Goal: Transaction & Acquisition: Purchase product/service

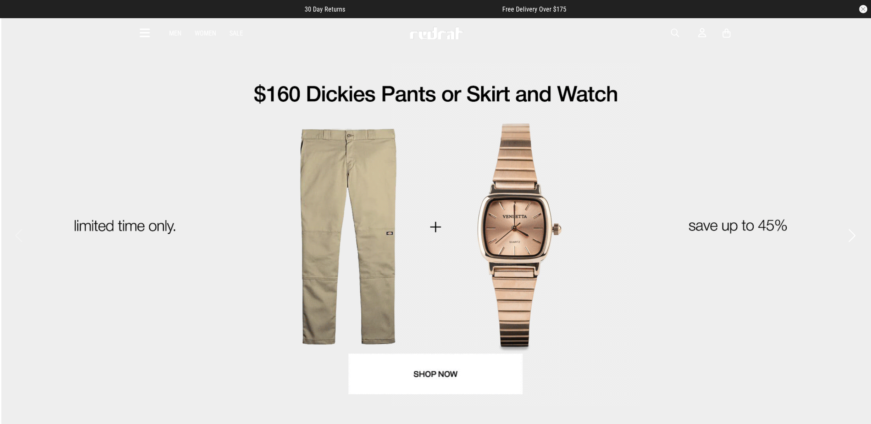
click at [145, 33] on icon at bounding box center [145, 33] width 10 height 14
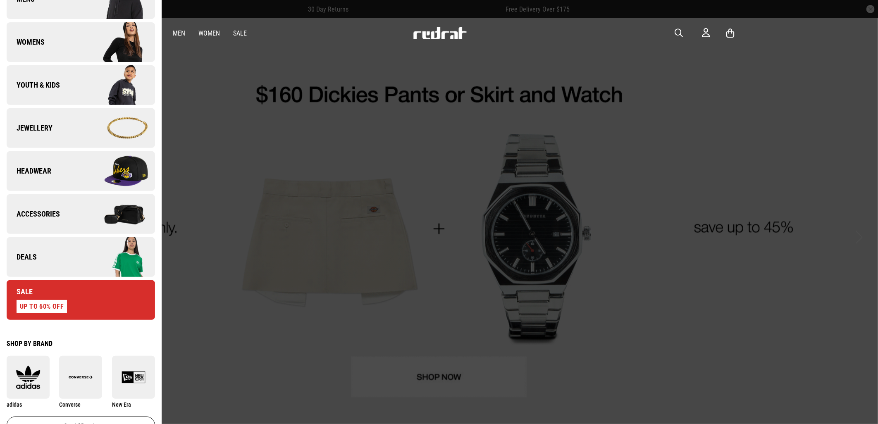
scroll to position [275, 0]
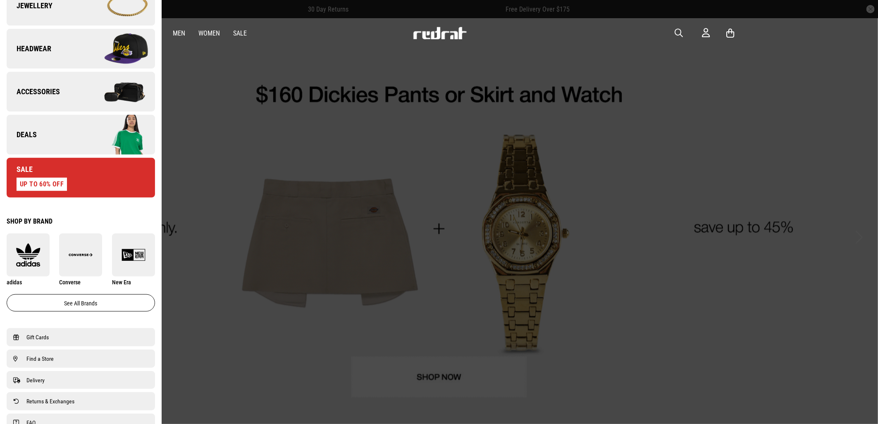
click at [50, 136] on link "Deals" at bounding box center [81, 135] width 148 height 40
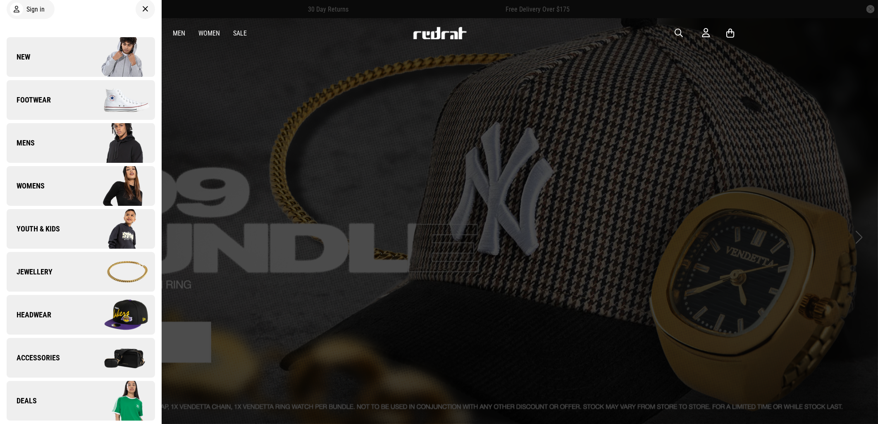
scroll to position [0, 0]
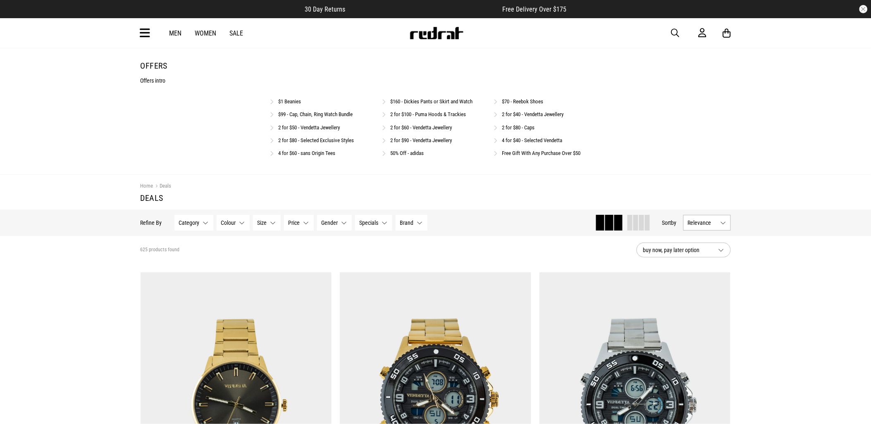
click at [316, 129] on link "2 for $50 - Vendetta Jewellery" at bounding box center [310, 127] width 62 height 6
click at [328, 130] on link "2 for $50 - Vendetta Jewellery" at bounding box center [310, 127] width 62 height 6
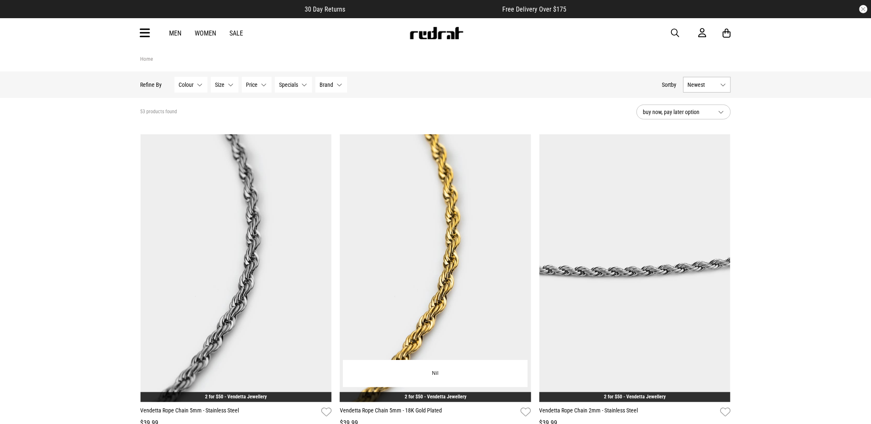
click at [444, 185] on img at bounding box center [435, 268] width 191 height 268
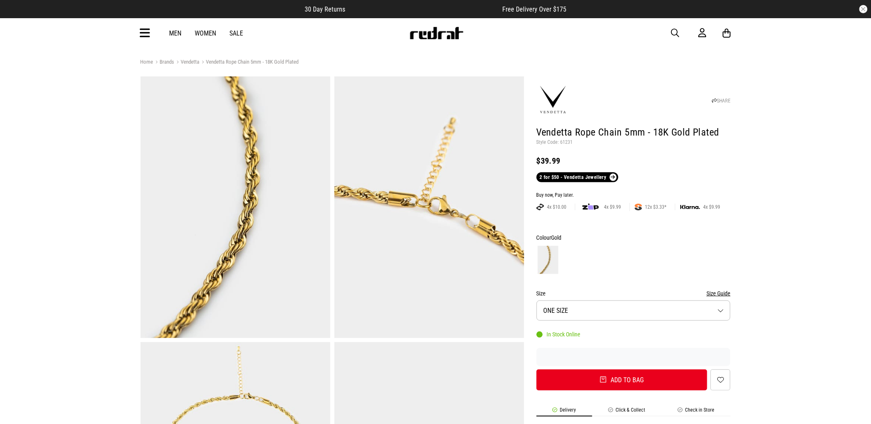
click at [567, 144] on p "Style Code: 61231" at bounding box center [634, 142] width 194 height 7
copy p "61231"
click at [672, 33] on span "button" at bounding box center [675, 33] width 8 height 10
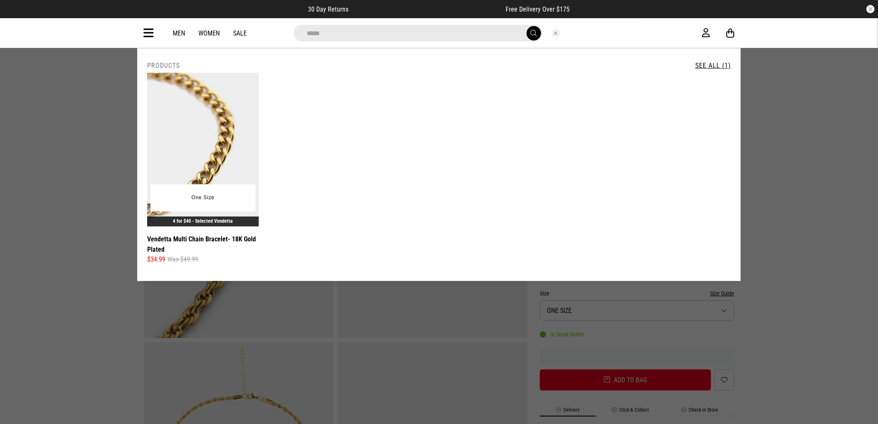
type input "*****"
click at [194, 118] on img at bounding box center [203, 150] width 112 height 154
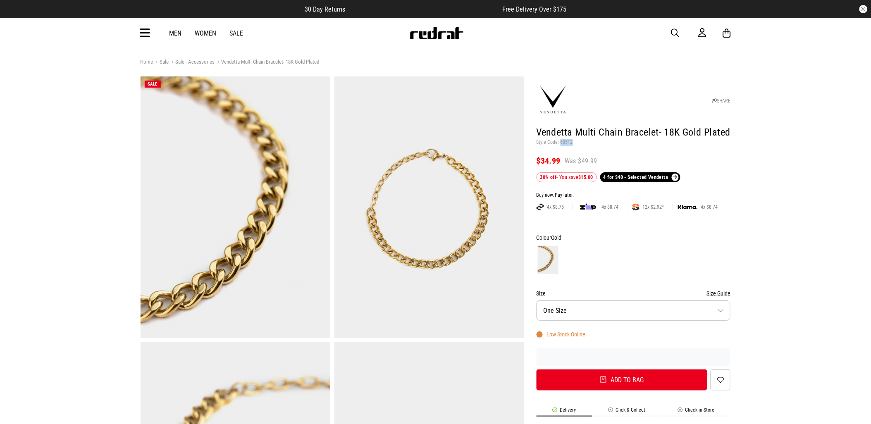
drag, startPoint x: 573, startPoint y: 143, endPoint x: 560, endPoint y: 143, distance: 12.8
click at [560, 143] on p "Style Code: 60512" at bounding box center [634, 142] width 194 height 7
copy p "60512"
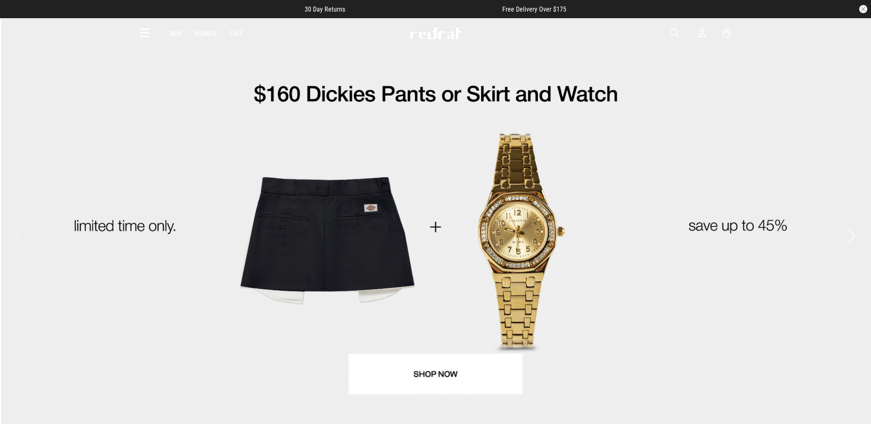
click at [139, 34] on div "Men Women Sale Sign in New Back Footwear Back Mens Back Womens Back Youth & Kid…" at bounding box center [436, 33] width 604 height 30
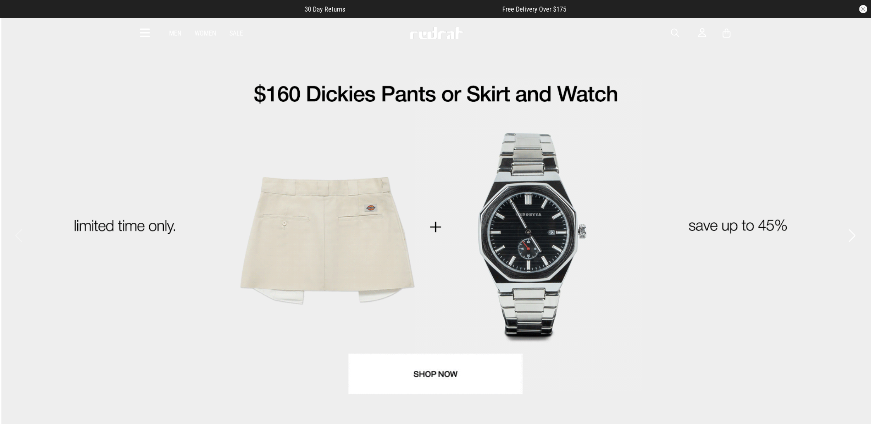
click at [140, 33] on icon at bounding box center [145, 33] width 10 height 14
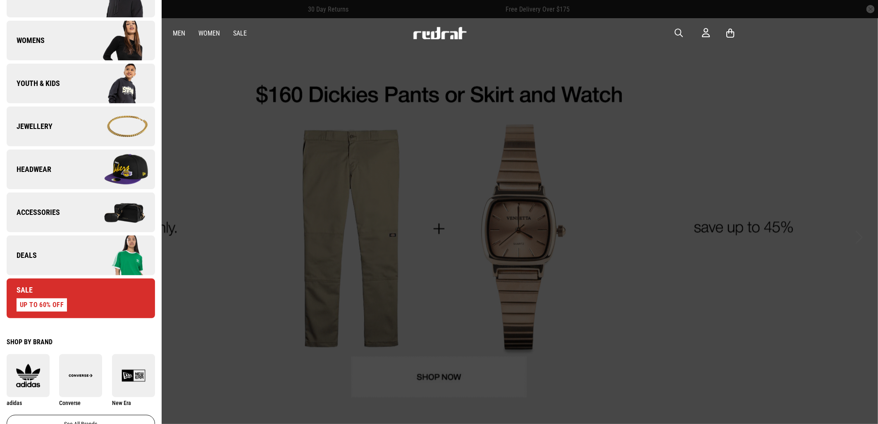
scroll to position [184, 0]
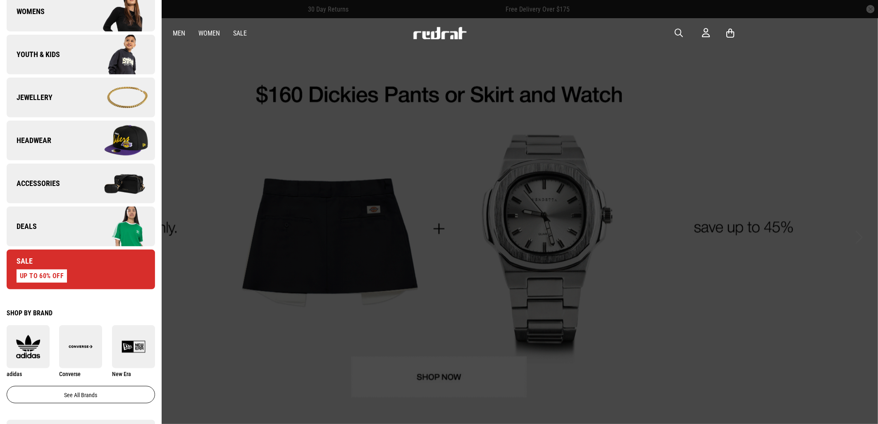
click at [81, 99] on img at bounding box center [118, 97] width 74 height 41
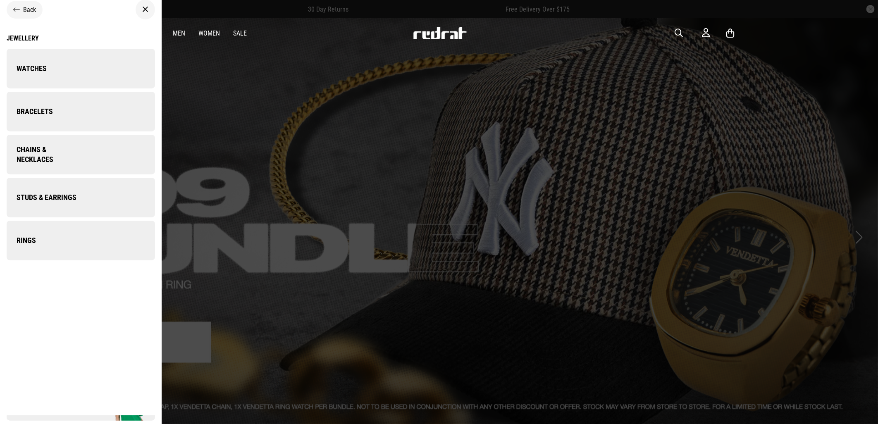
scroll to position [0, 0]
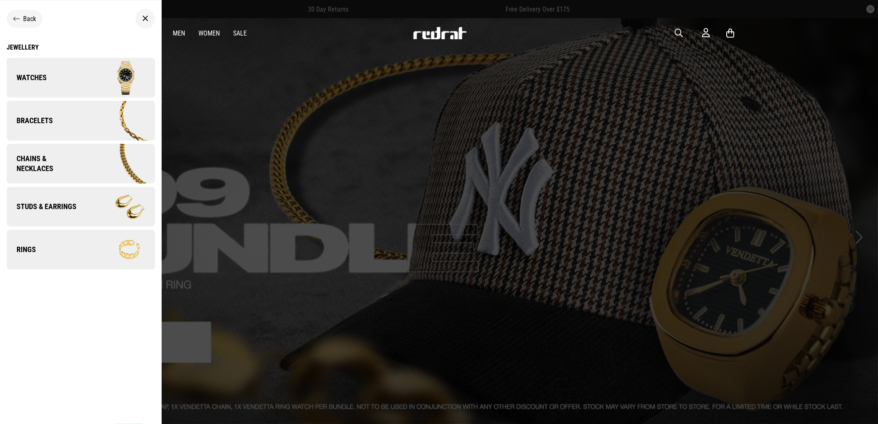
click at [74, 126] on link "Bracelets" at bounding box center [81, 121] width 148 height 40
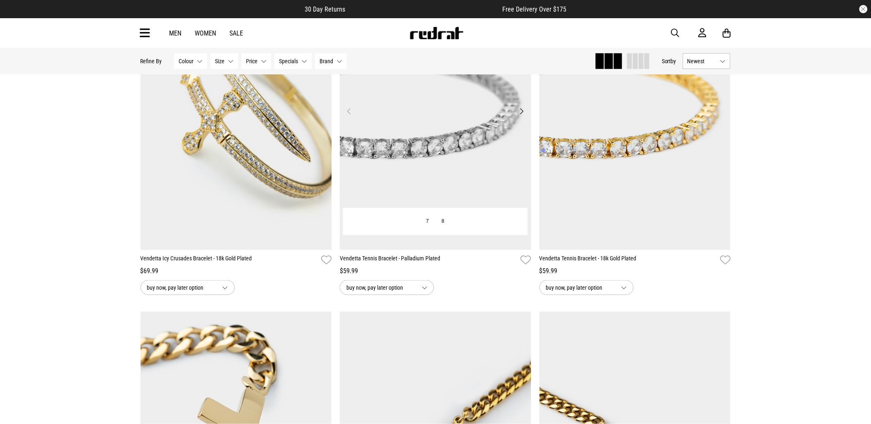
scroll to position [229, 0]
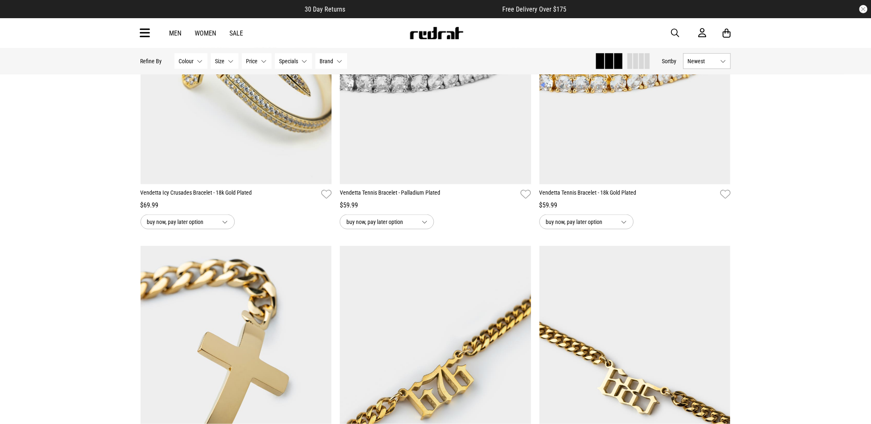
click at [305, 64] on button "Specials None selected" at bounding box center [293, 61] width 37 height 16
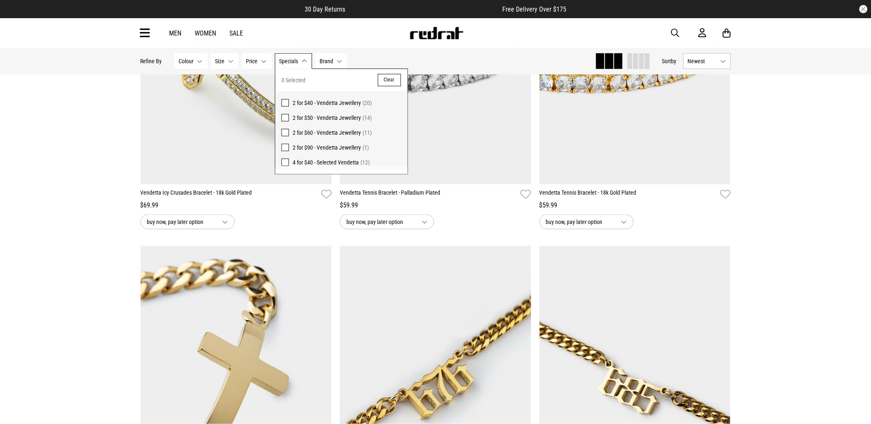
click at [287, 162] on span at bounding box center [285, 162] width 7 height 7
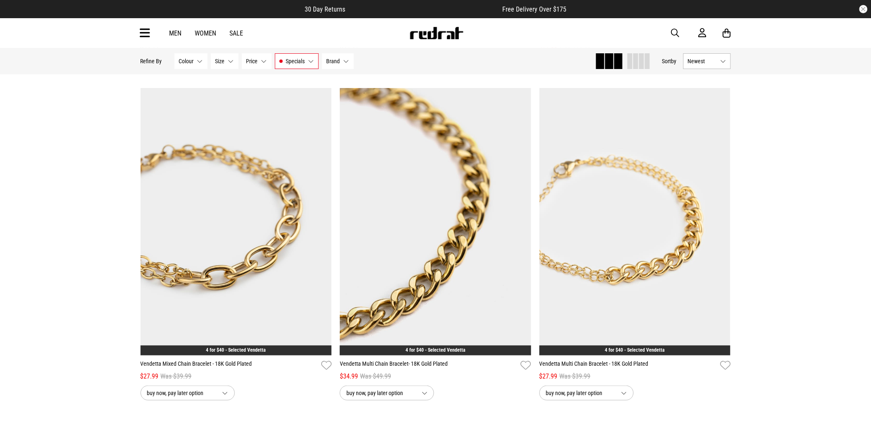
scroll to position [1067, 0]
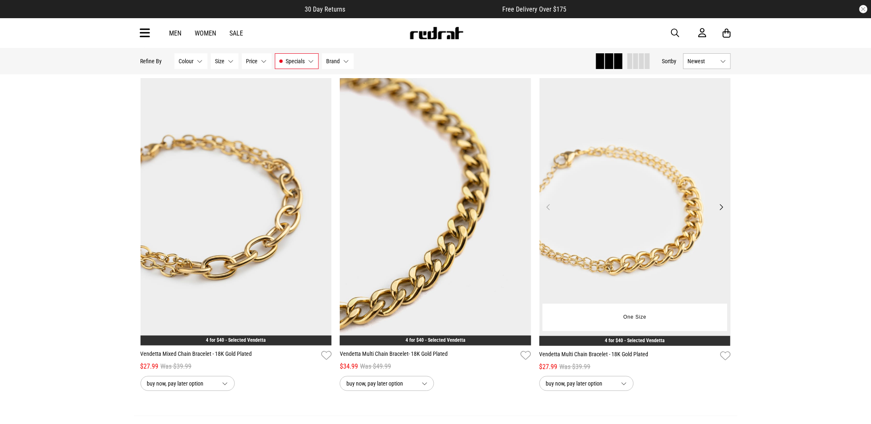
click at [647, 182] on img at bounding box center [635, 212] width 191 height 268
